Goal: Transaction & Acquisition: Download file/media

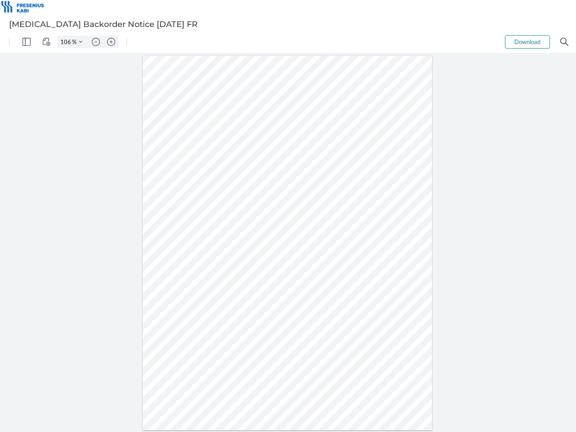
click at [27, 42] on img "Panel" at bounding box center [27, 42] width 8 height 8
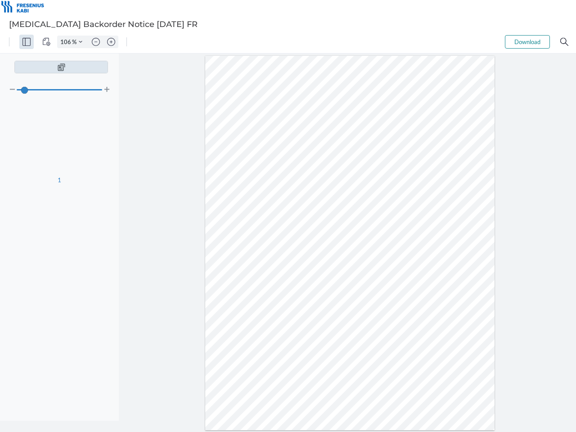
click at [46, 42] on img "View Controls" at bounding box center [46, 42] width 8 height 8
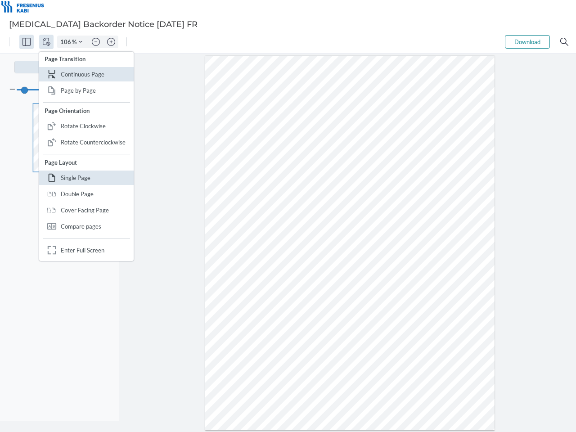
click at [67, 42] on input "106" at bounding box center [65, 42] width 14 height 8
click at [81, 42] on img "Zoom Controls" at bounding box center [81, 42] width 4 height 4
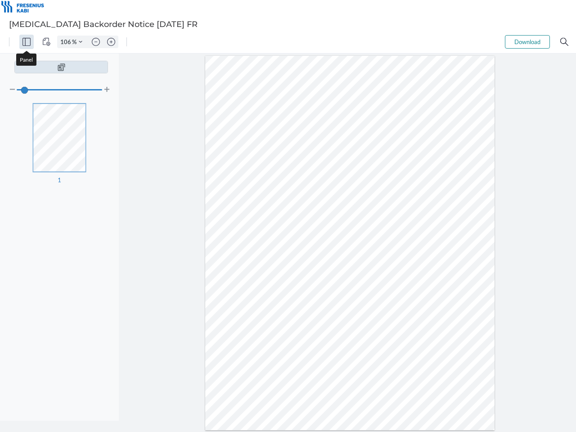
click at [96, 42] on img "Zoom out" at bounding box center [96, 42] width 8 height 8
click at [111, 42] on img "Zoom in" at bounding box center [111, 42] width 8 height 8
type input "106"
click at [528, 42] on button "Download" at bounding box center [527, 42] width 45 height 14
click at [565, 42] on img "Search" at bounding box center [565, 42] width 8 height 8
